Goal: Navigation & Orientation: Understand site structure

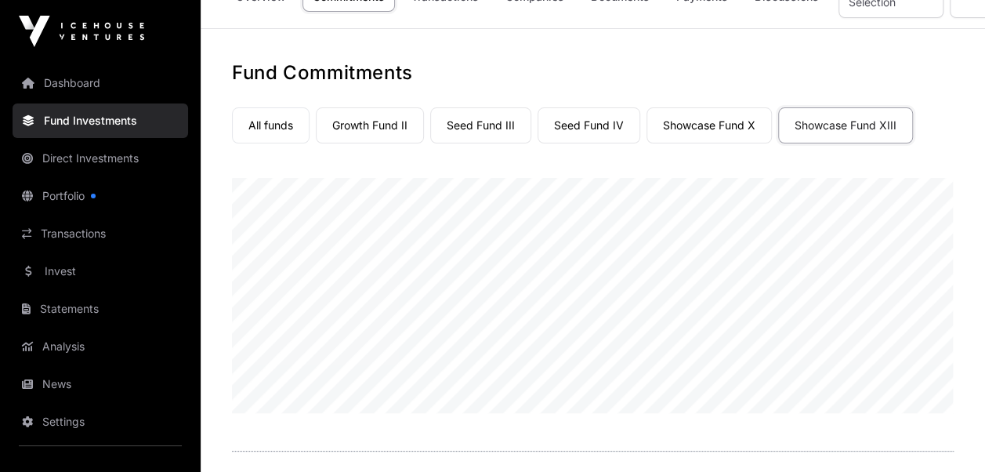
scroll to position [33, 0]
click at [856, 131] on link "Showcase Fund XIII" at bounding box center [845, 127] width 135 height 36
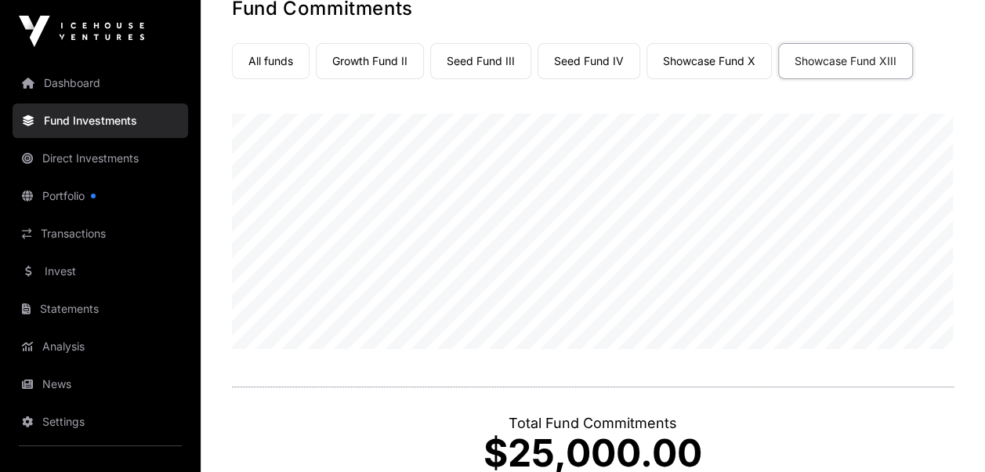
scroll to position [96, 0]
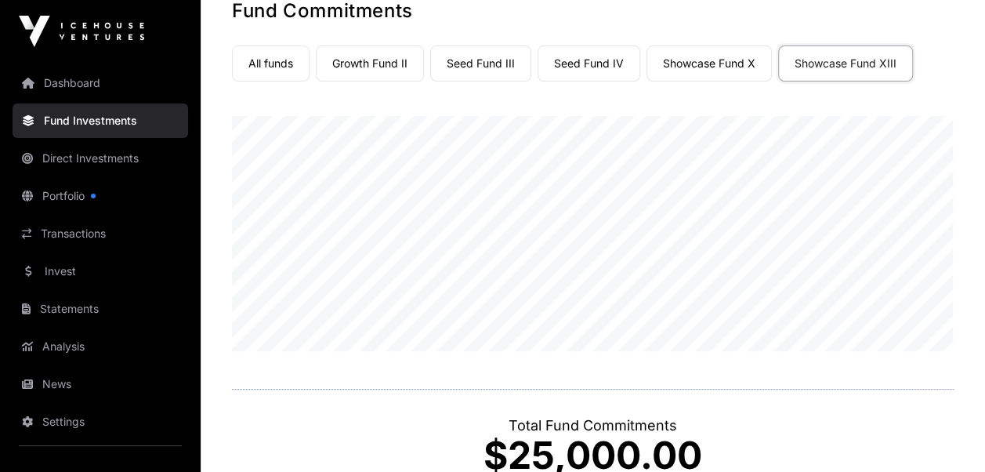
click at [289, 69] on link "All funds" at bounding box center [271, 63] width 78 height 36
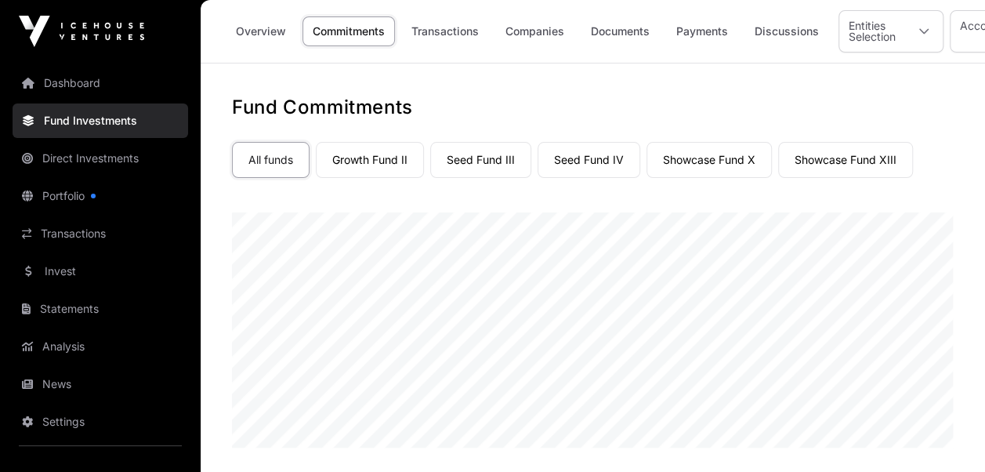
click at [56, 314] on link "Statements" at bounding box center [101, 309] width 176 height 34
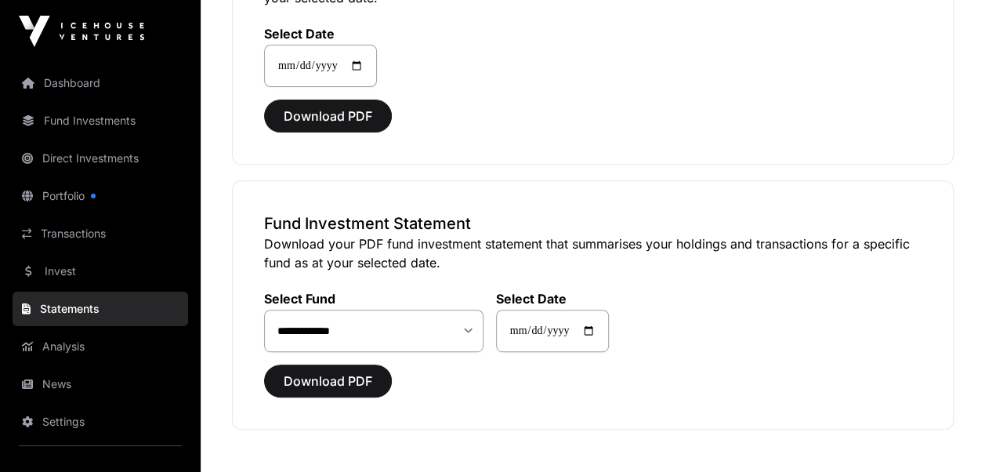
scroll to position [221, 0]
click at [72, 80] on link "Dashboard" at bounding box center [101, 83] width 176 height 34
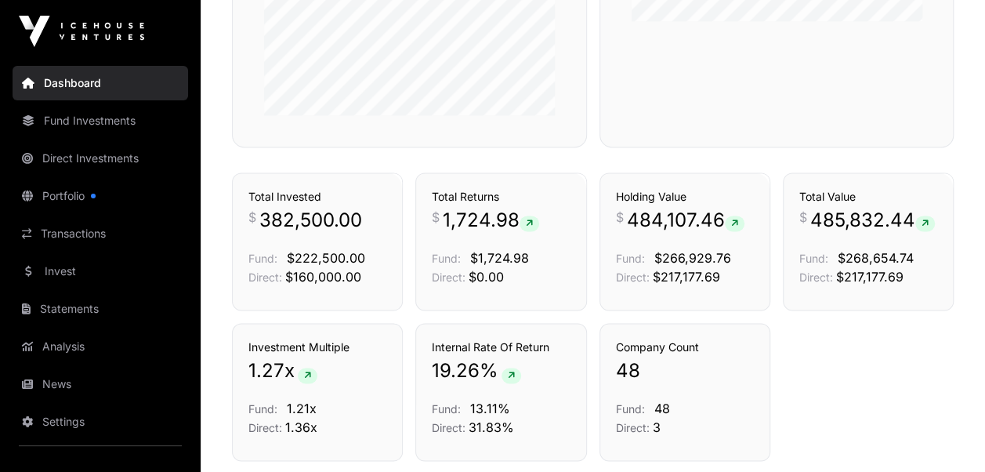
scroll to position [988, 0]
click at [70, 351] on link "Analysis" at bounding box center [101, 346] width 176 height 34
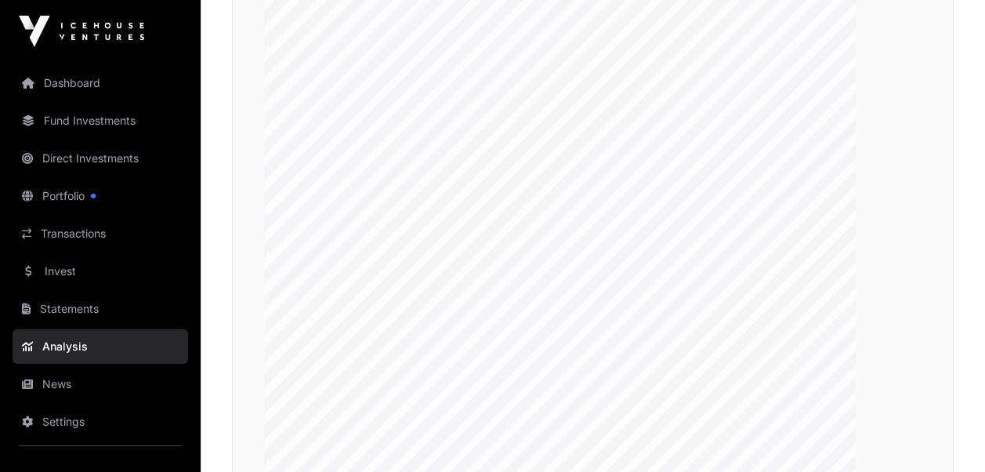
scroll to position [2656, 0]
click at [74, 161] on link "Direct Investments" at bounding box center [101, 158] width 176 height 34
